Goal: Information Seeking & Learning: Check status

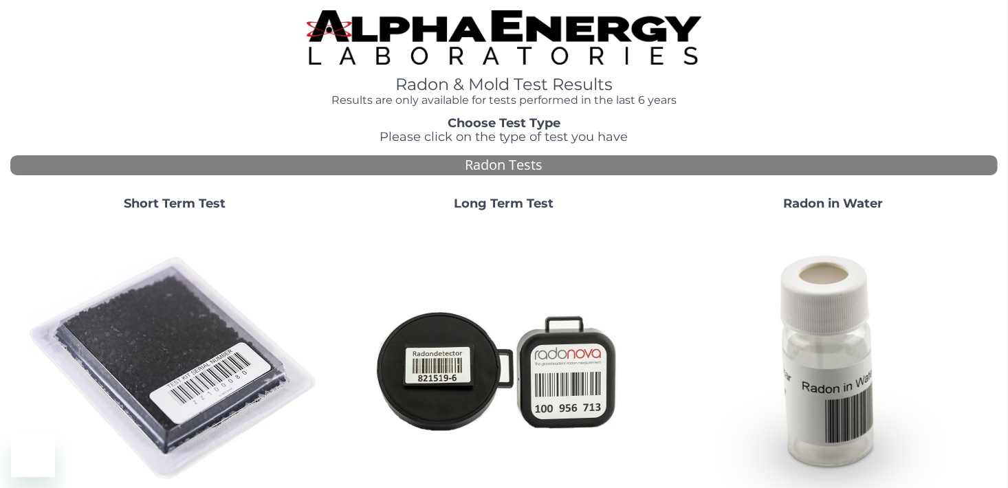
click at [552, 247] on img at bounding box center [504, 369] width 296 height 296
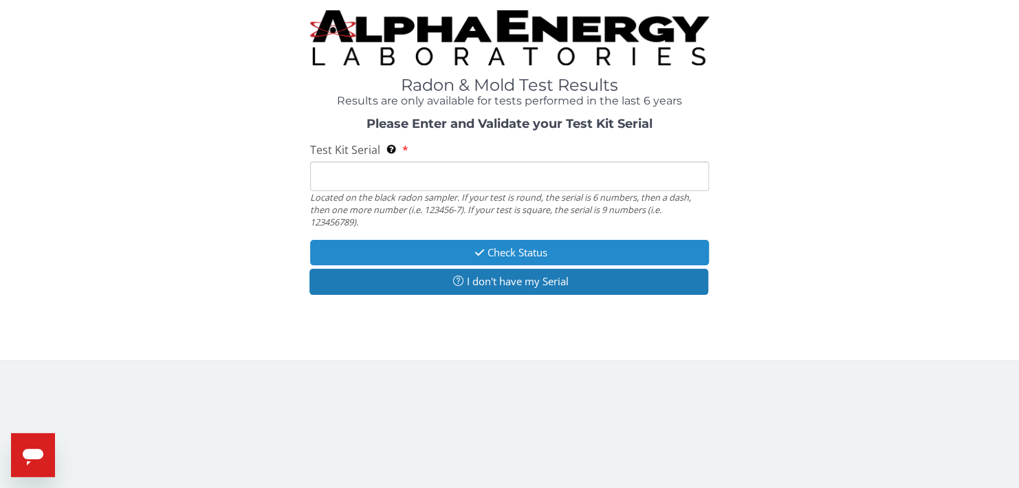
click at [552, 247] on button "Check Status" at bounding box center [510, 252] width 400 height 25
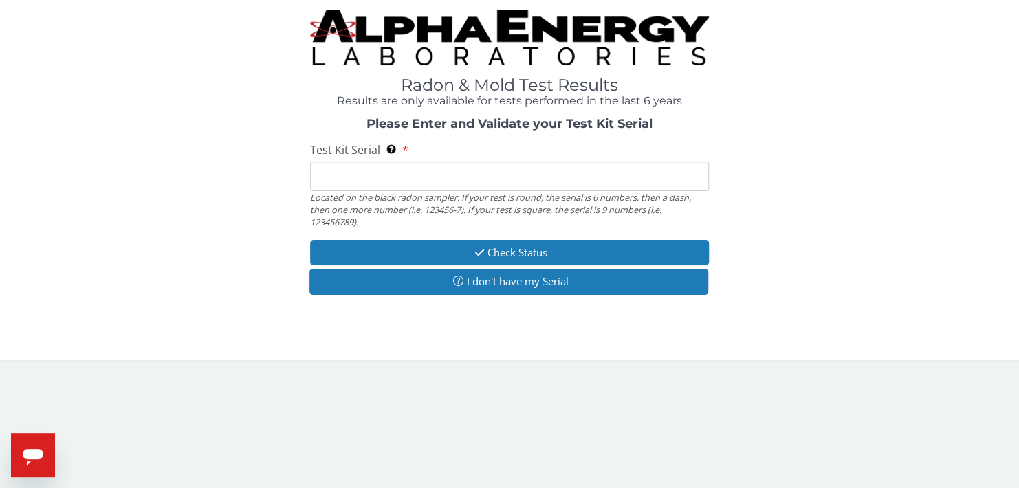
click at [434, 210] on div "Located on the black radon sampler. If your test is round, the serial is 6 numb…" at bounding box center [510, 210] width 400 height 38
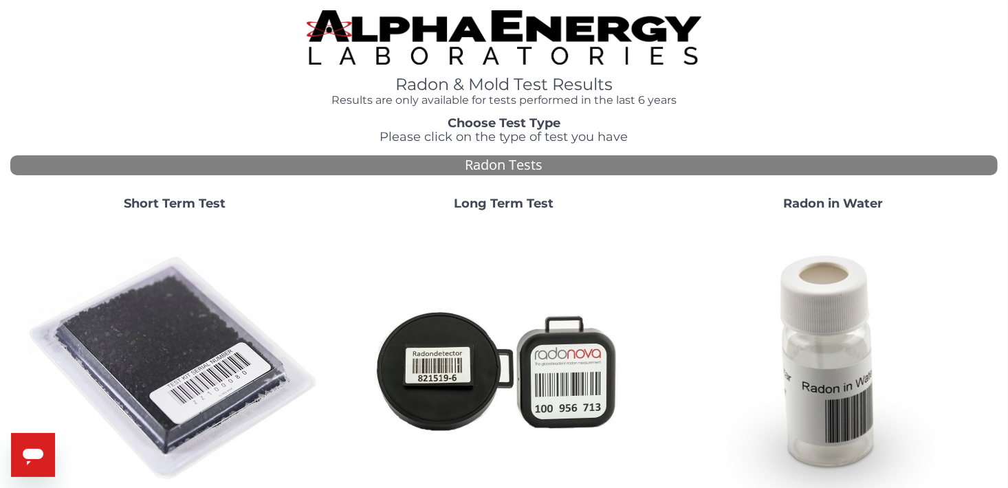
click at [380, 173] on div "Radon Tests" at bounding box center [504, 165] width 988 height 20
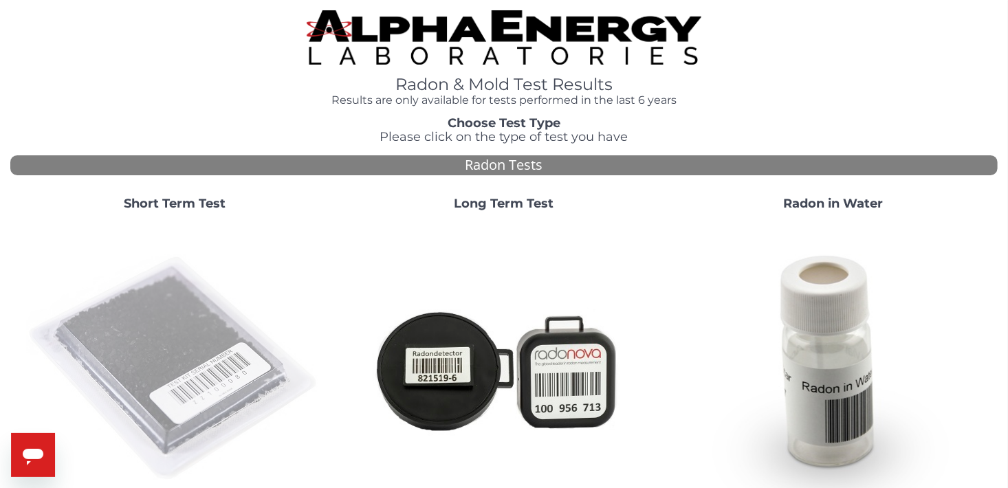
click at [171, 303] on img at bounding box center [175, 369] width 296 height 296
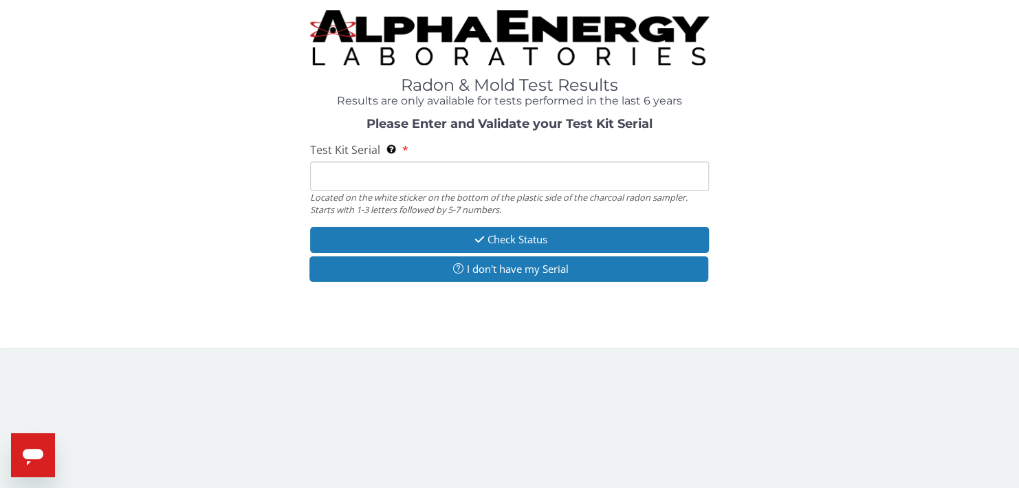
click at [321, 174] on input "Test Kit Serial Located on the white sticker on the bottom of the plastic side …" at bounding box center [510, 177] width 400 height 30
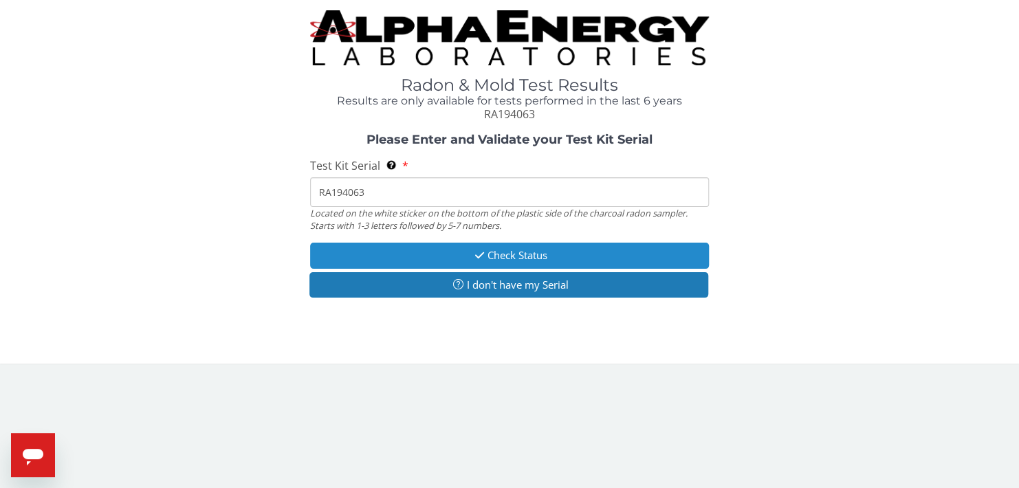
type input "RA194063"
click at [454, 255] on button "Check Status" at bounding box center [510, 255] width 400 height 25
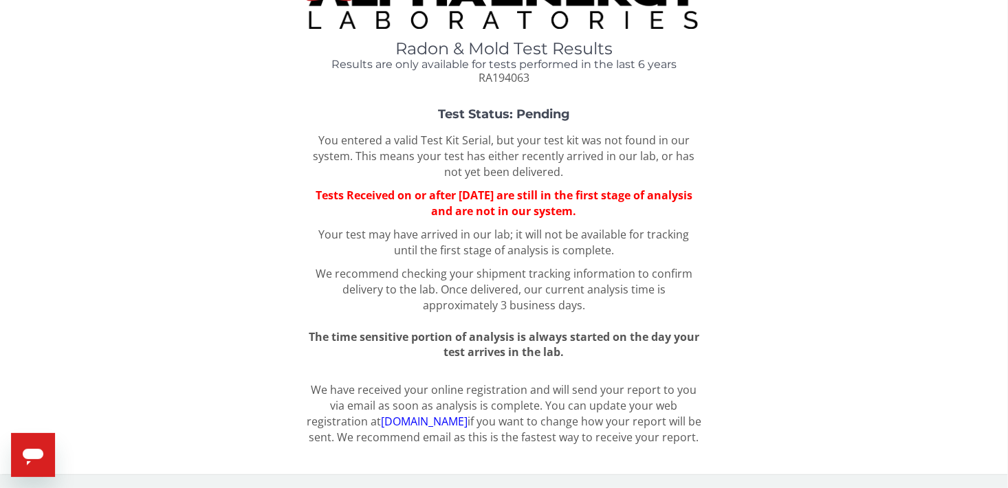
scroll to position [51, 0]
click at [622, 133] on p "You entered a valid Test Kit Serial, but your test kit was not found in our sys…" at bounding box center [504, 156] width 395 height 47
